Goal: Navigation & Orientation: Find specific page/section

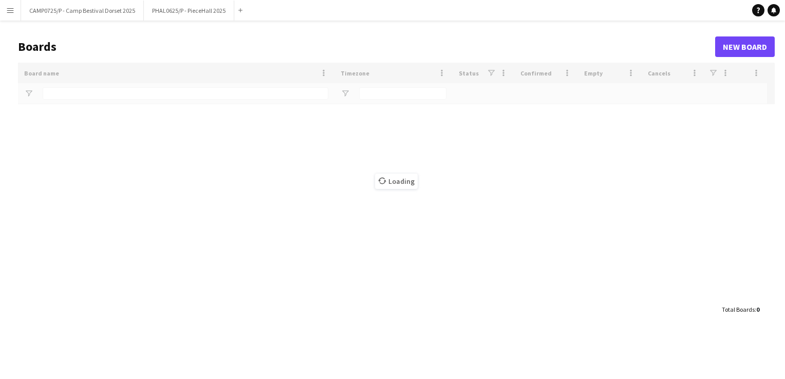
click at [18, 6] on button "Menu" at bounding box center [10, 10] width 21 height 21
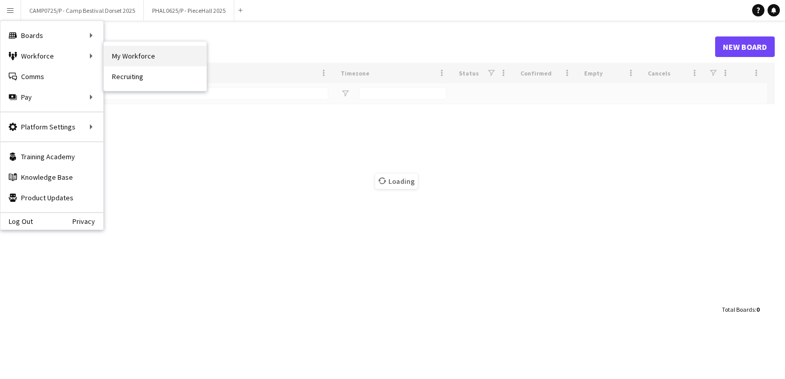
click at [150, 59] on link "My Workforce" at bounding box center [155, 56] width 103 height 21
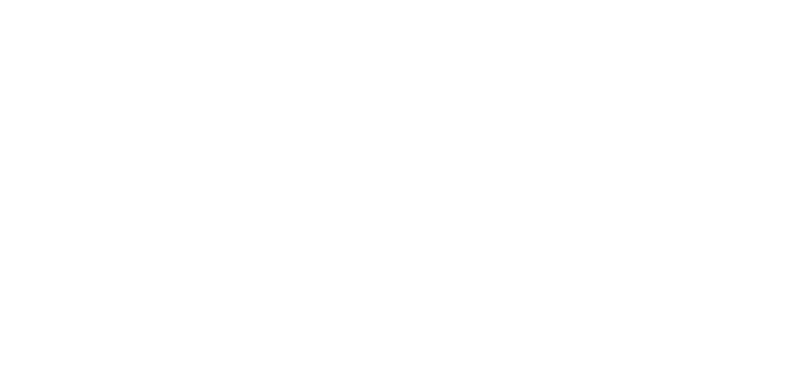
click at [507, 184] on div at bounding box center [392, 189] width 785 height 379
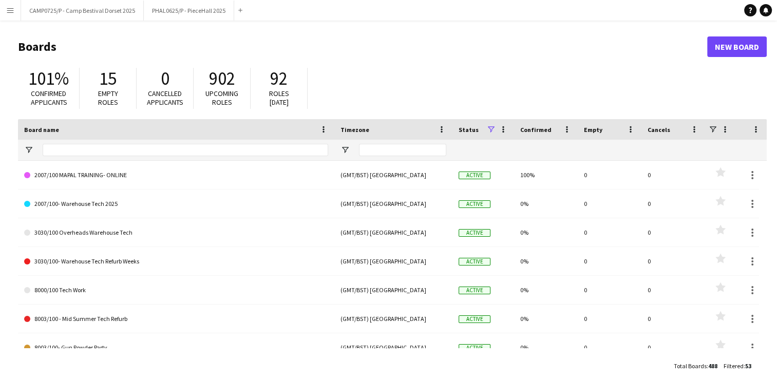
click at [18, 4] on button "Menu" at bounding box center [10, 10] width 21 height 21
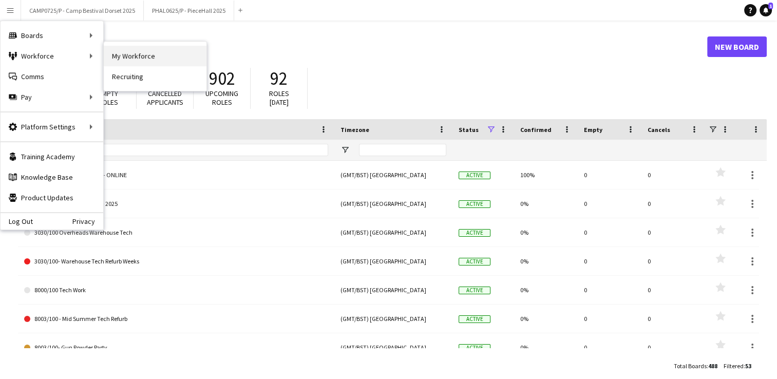
click at [121, 57] on link "My Workforce" at bounding box center [155, 56] width 103 height 21
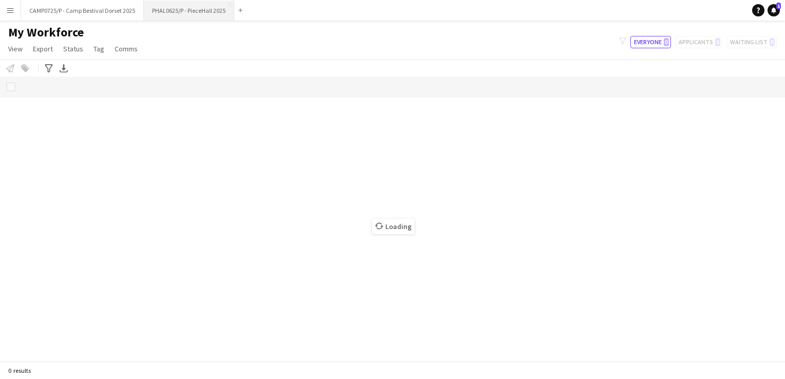
click at [207, 13] on button "PHAL0625/P - PieceHall 2025 Close" at bounding box center [189, 11] width 90 height 20
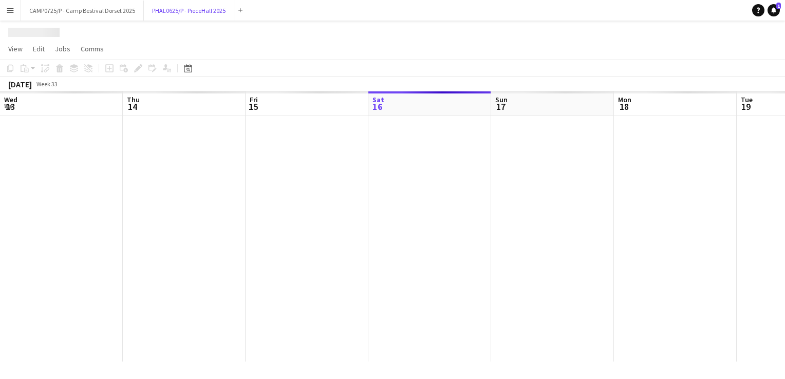
scroll to position [0, 246]
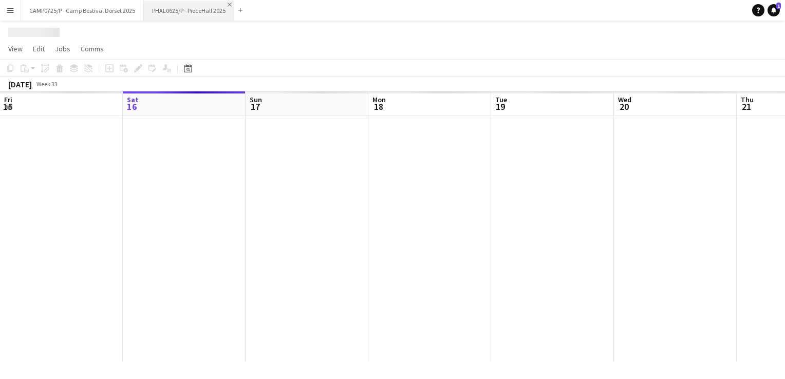
drag, startPoint x: 232, startPoint y: 2, endPoint x: 227, endPoint y: 6, distance: 6.6
click at [232, 3] on button "PHAL0625/P - PieceHall 2025 Close" at bounding box center [189, 11] width 90 height 20
click at [228, 6] on app-icon "Close" at bounding box center [230, 5] width 4 height 4
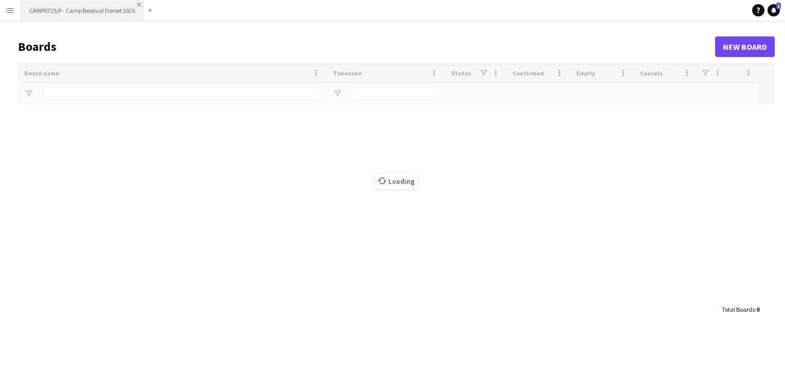
click at [138, 4] on app-icon "Close" at bounding box center [139, 5] width 4 height 4
click at [8, 6] on app-icon "Menu" at bounding box center [10, 10] width 8 height 8
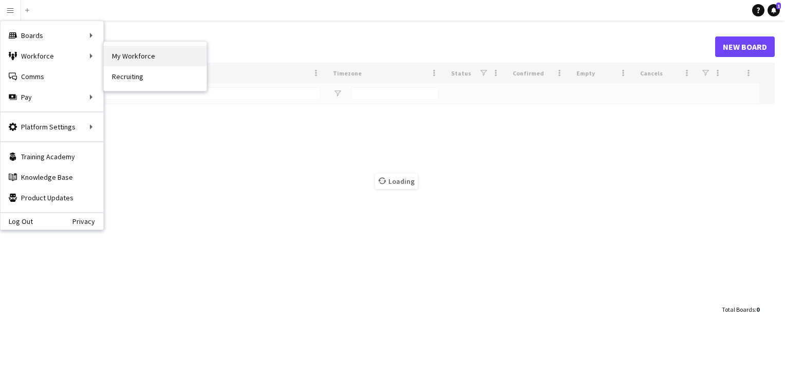
click at [125, 54] on link "My Workforce" at bounding box center [155, 56] width 103 height 21
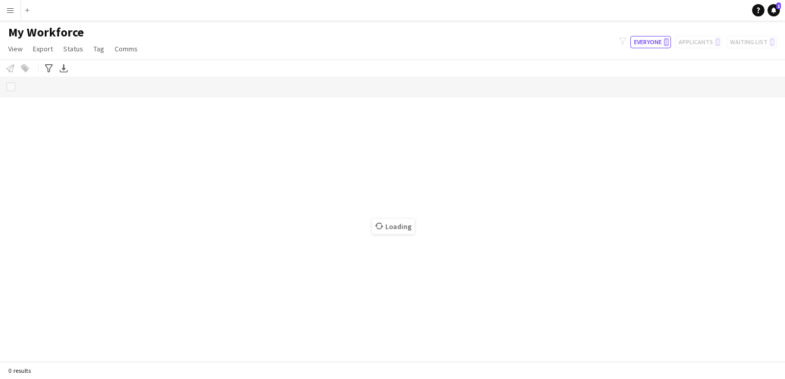
click at [119, 311] on div "Loading" at bounding box center [392, 219] width 785 height 285
click at [14, 5] on button "Menu" at bounding box center [10, 10] width 21 height 21
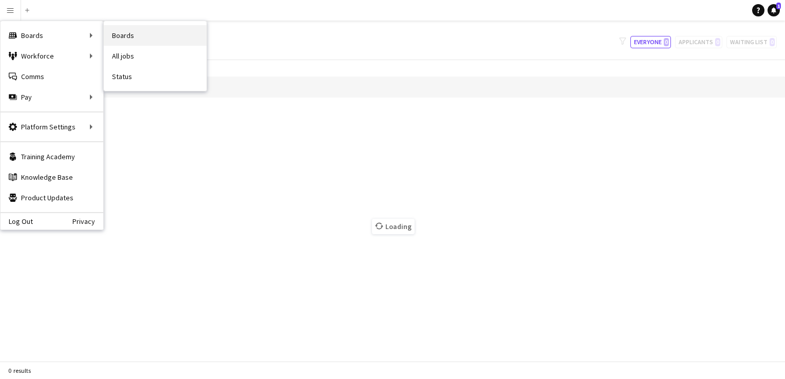
click at [140, 34] on link "Boards" at bounding box center [155, 35] width 103 height 21
